Goal: Task Accomplishment & Management: Use online tool/utility

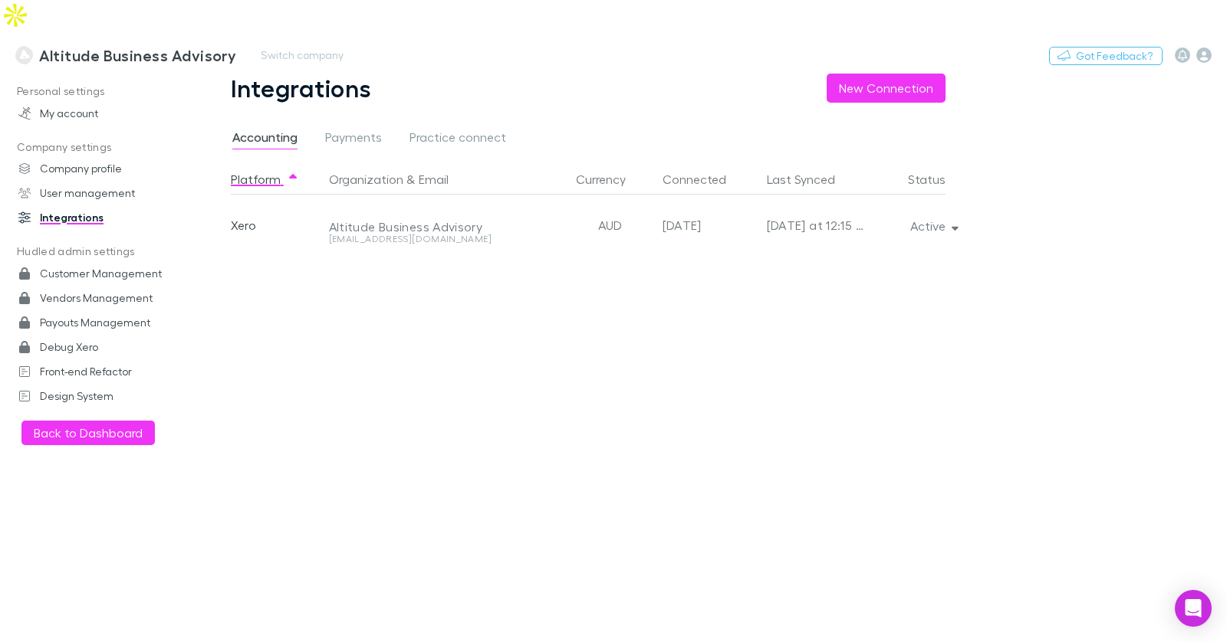
click at [158, 46] on h3 "Altitude Business Advisory" at bounding box center [137, 55] width 197 height 18
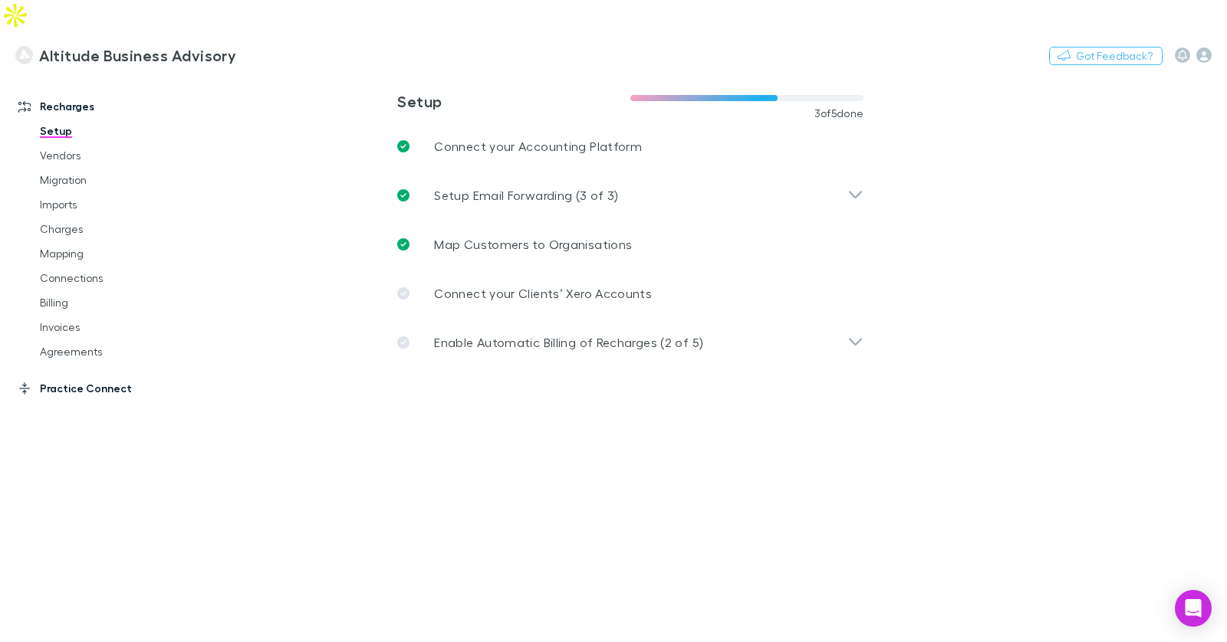
click at [101, 376] on link "Practice Connect" at bounding box center [97, 388] width 188 height 25
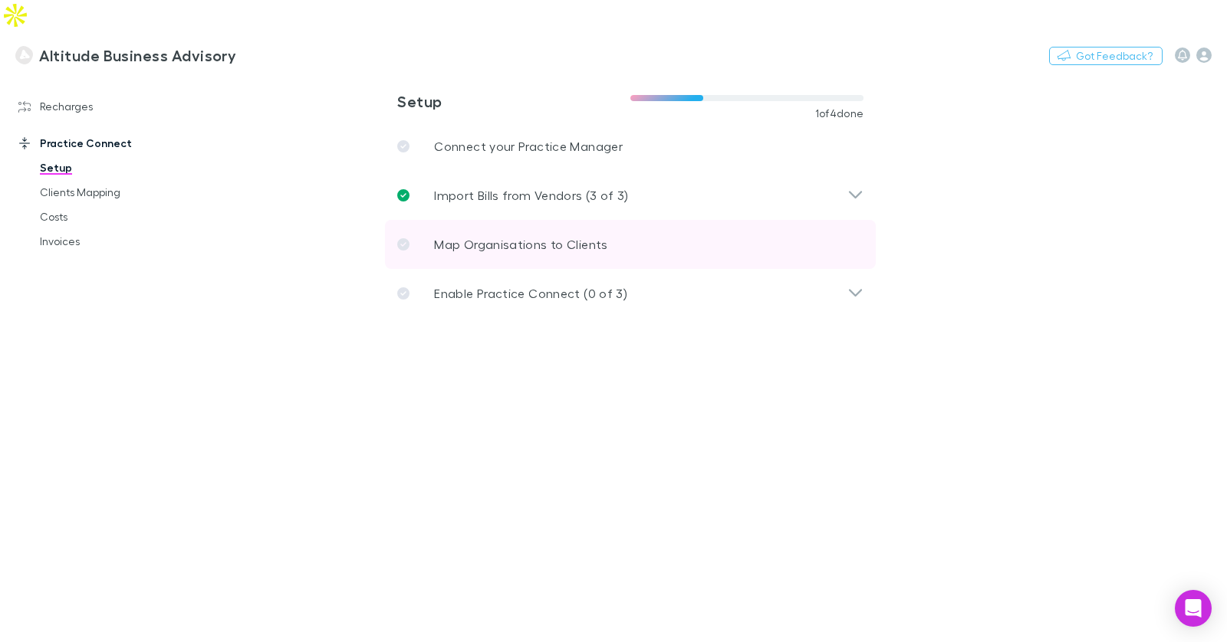
click at [518, 235] on p "Map Organisations to Clients" at bounding box center [520, 244] width 173 height 18
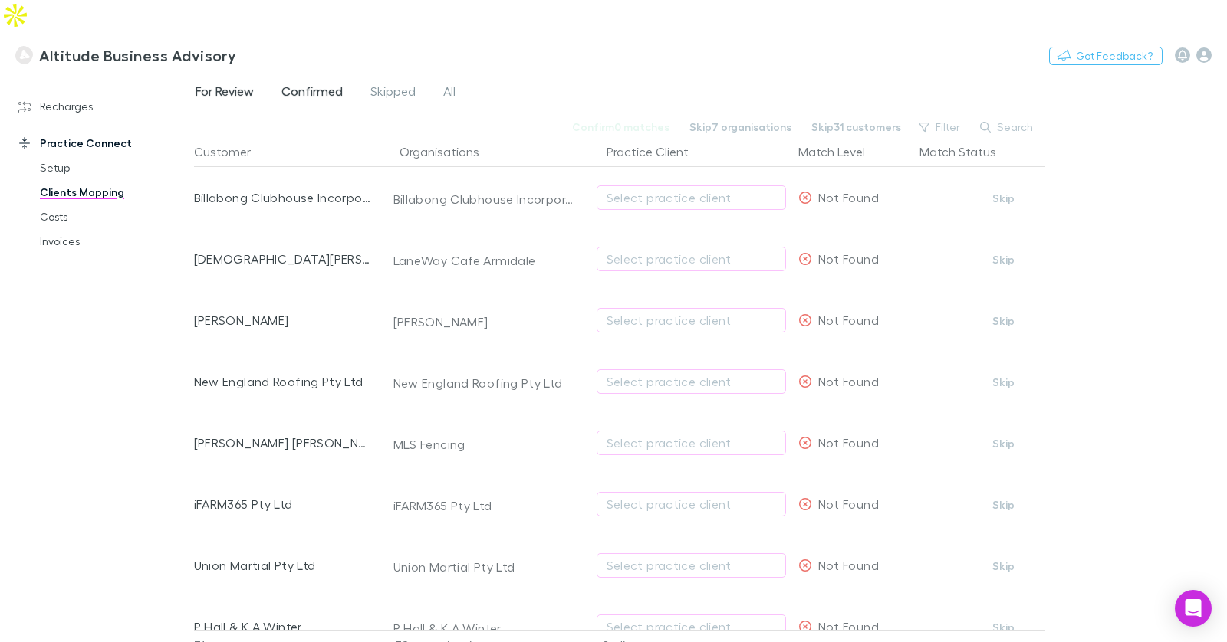
click at [291, 84] on span "Confirmed" at bounding box center [311, 94] width 61 height 20
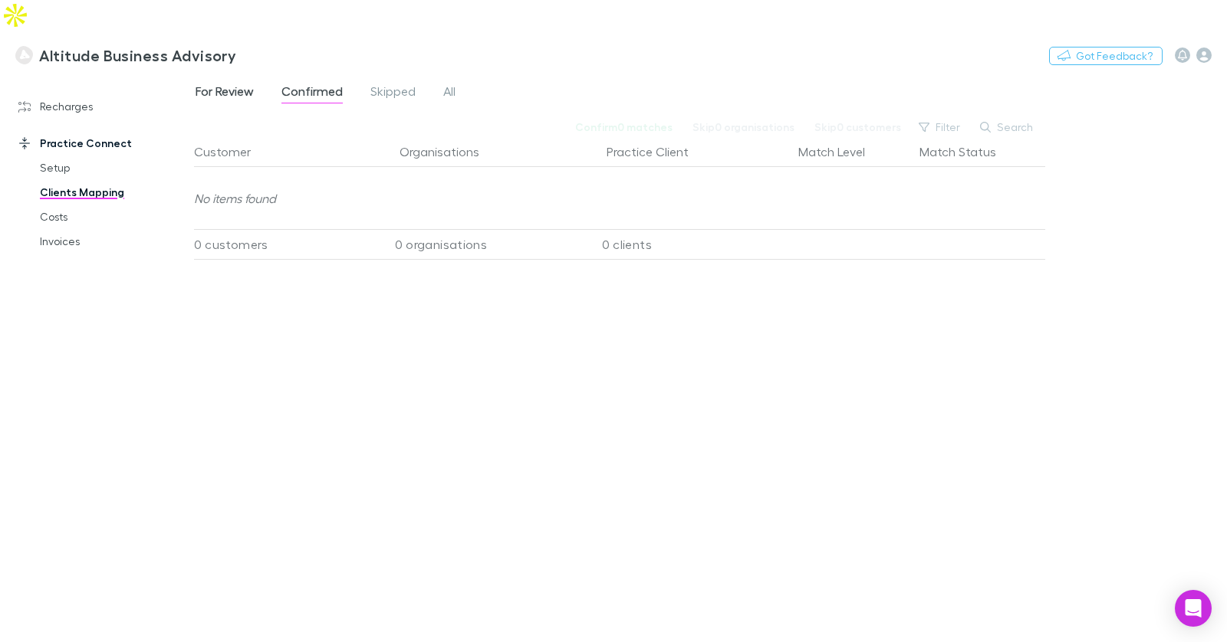
click at [231, 84] on span "For Review" at bounding box center [225, 94] width 58 height 20
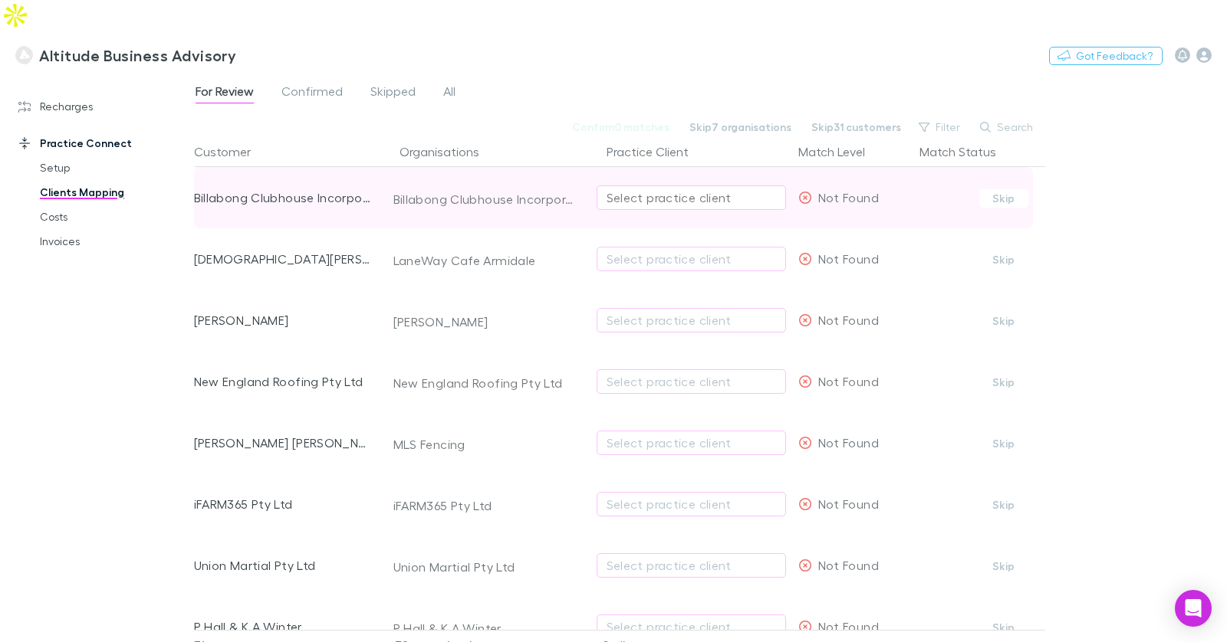
click at [669, 189] on div "Select practice client" at bounding box center [690, 198] width 169 height 18
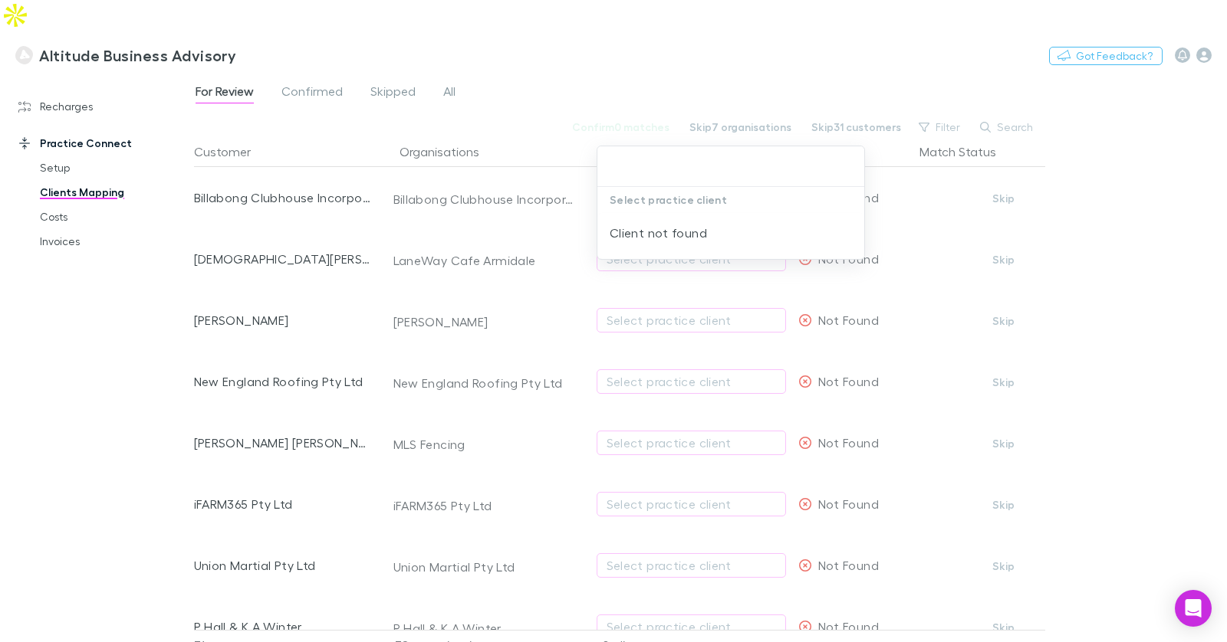
click at [613, 64] on div at bounding box center [613, 321] width 1227 height 642
